Goal: Task Accomplishment & Management: Manage account settings

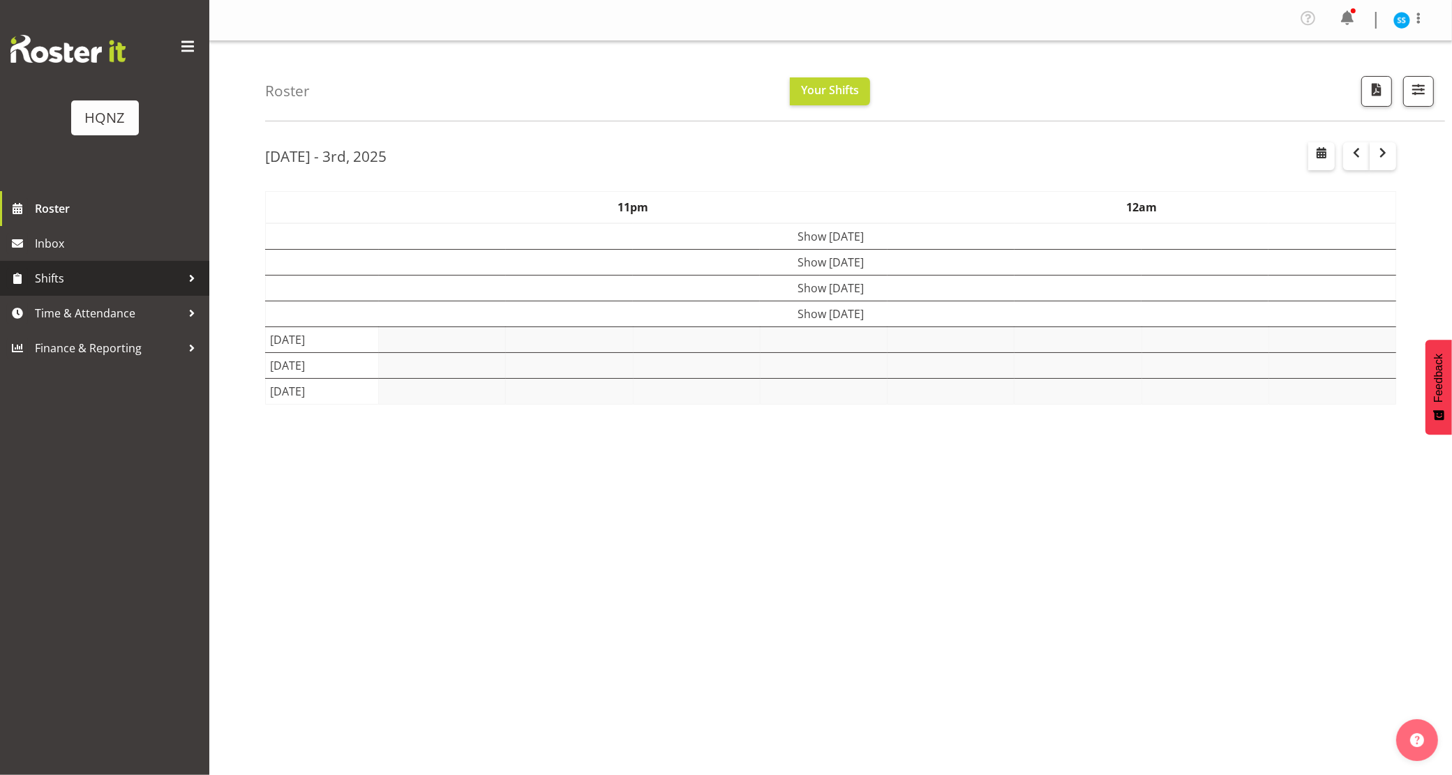
click at [39, 288] on span "Shifts" at bounding box center [108, 278] width 146 height 21
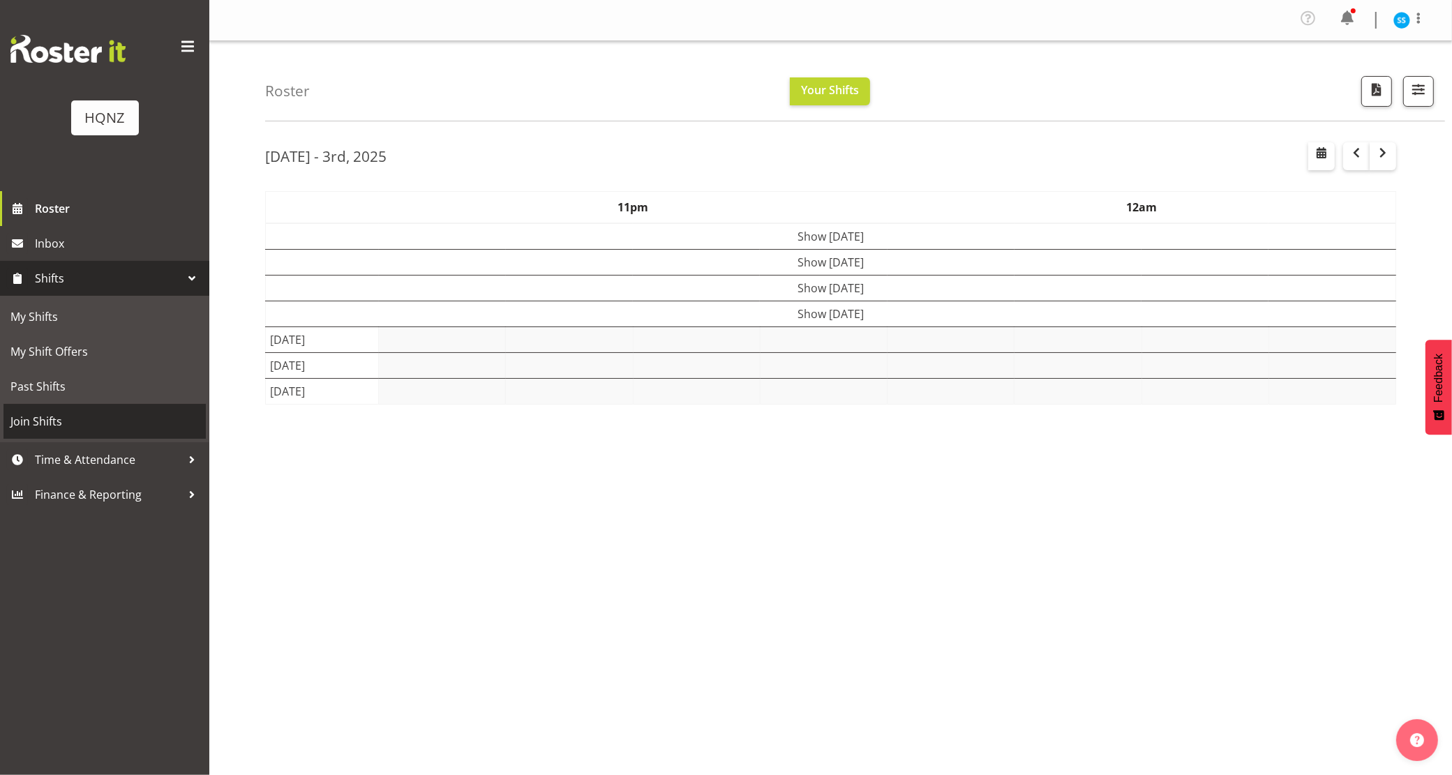
click at [40, 414] on span "Join Shifts" at bounding box center [104, 421] width 188 height 21
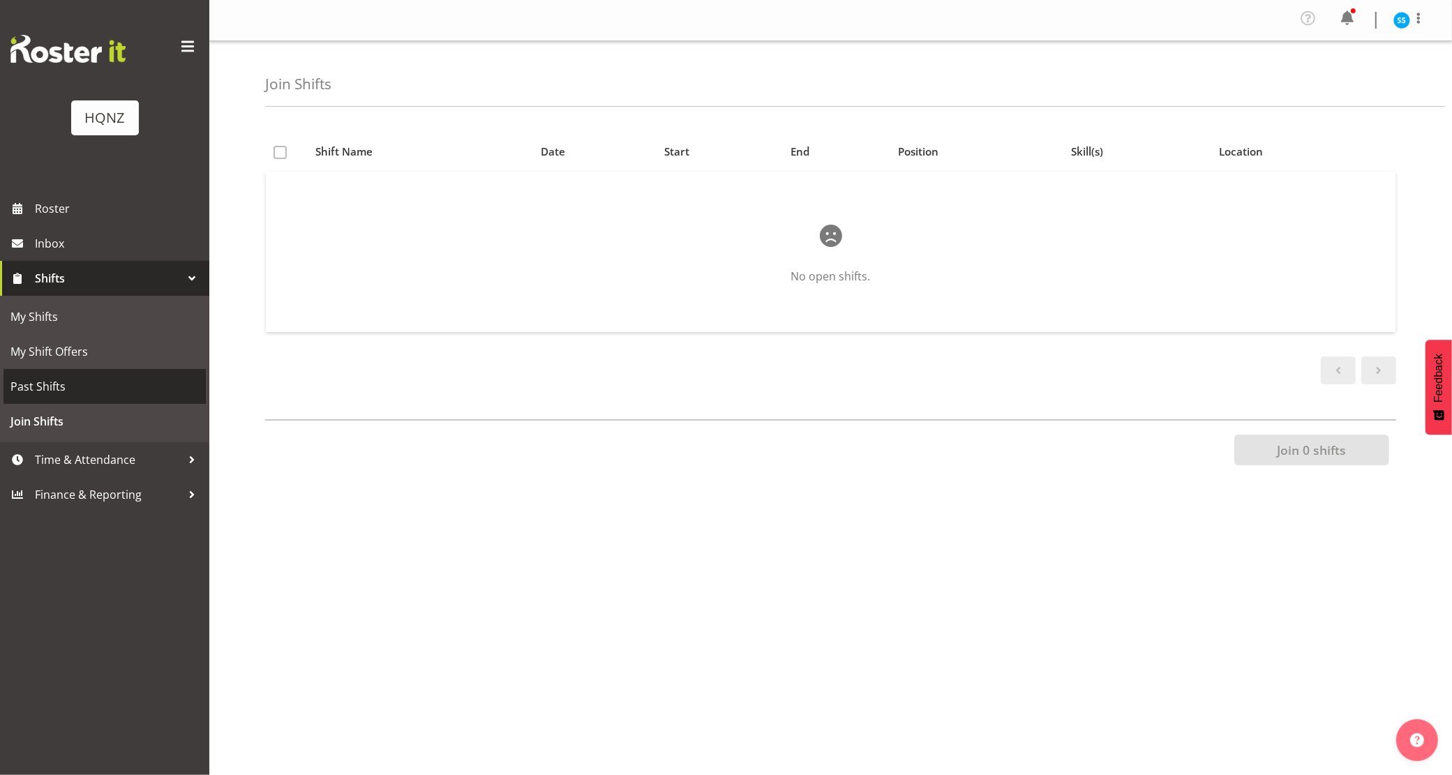
click at [19, 381] on span "Past Shifts" at bounding box center [104, 386] width 188 height 21
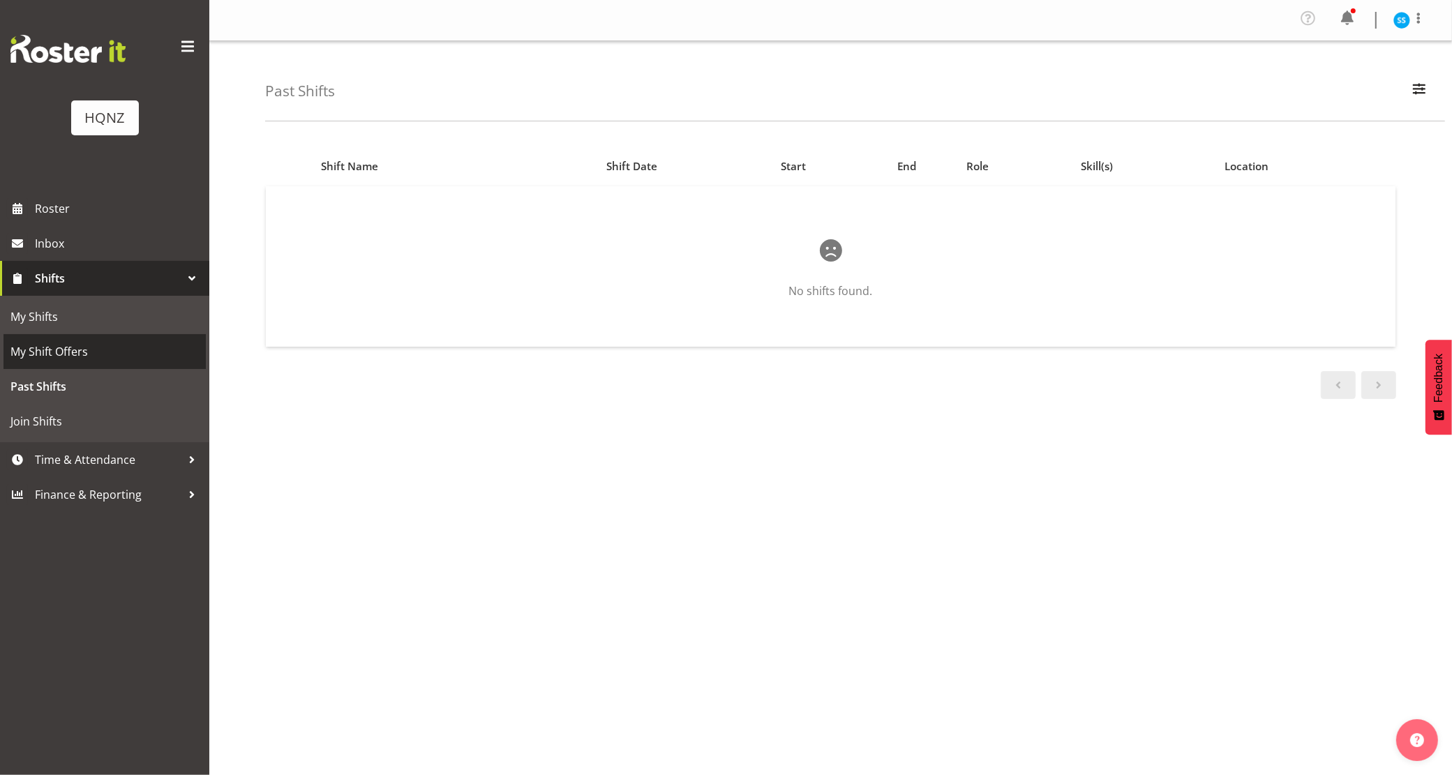
click at [37, 342] on span "My Shift Offers" at bounding box center [104, 351] width 188 height 21
